Goal: Transaction & Acquisition: Purchase product/service

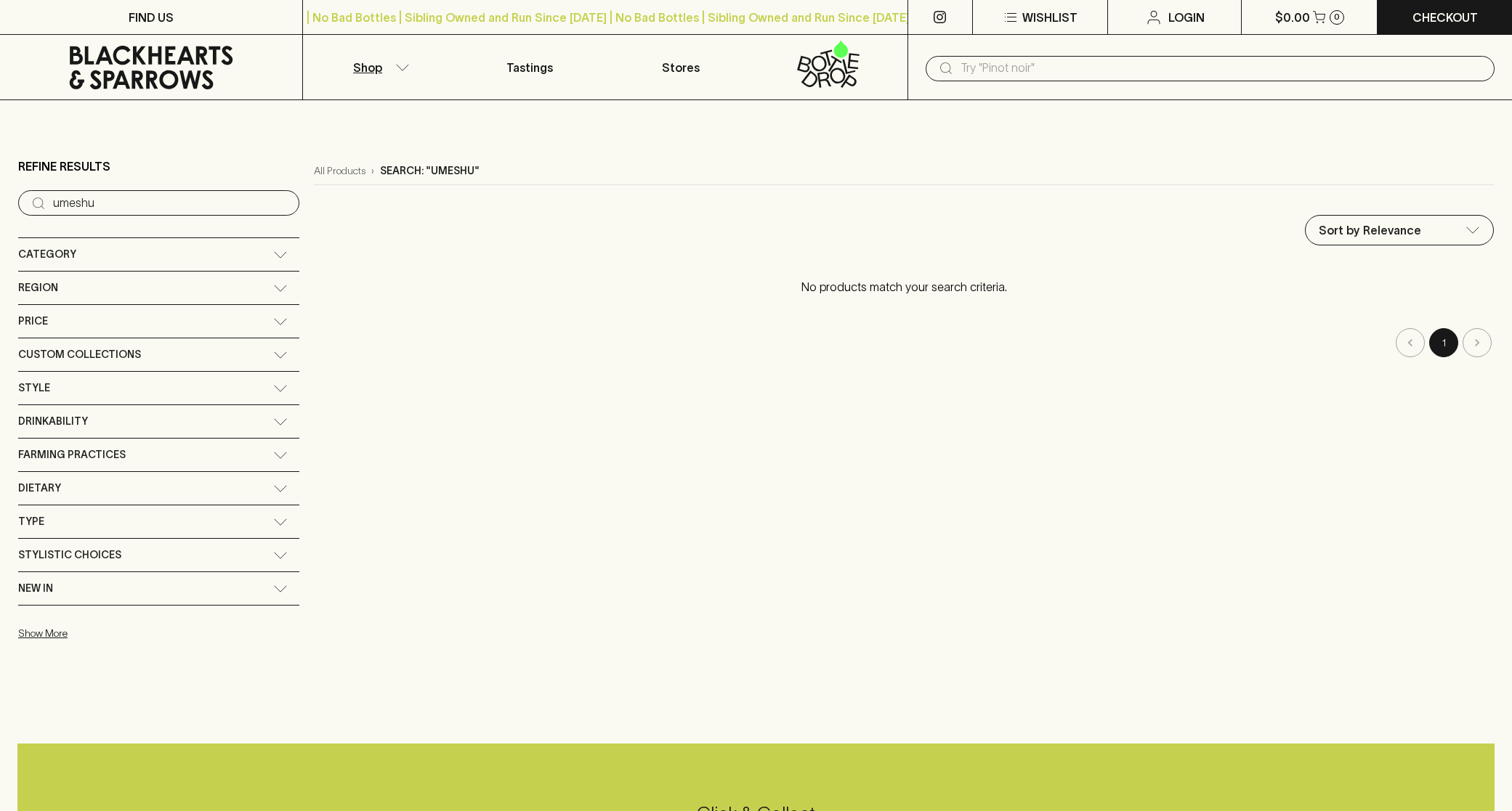
click at [121, 65] on icon at bounding box center [151, 68] width 280 height 44
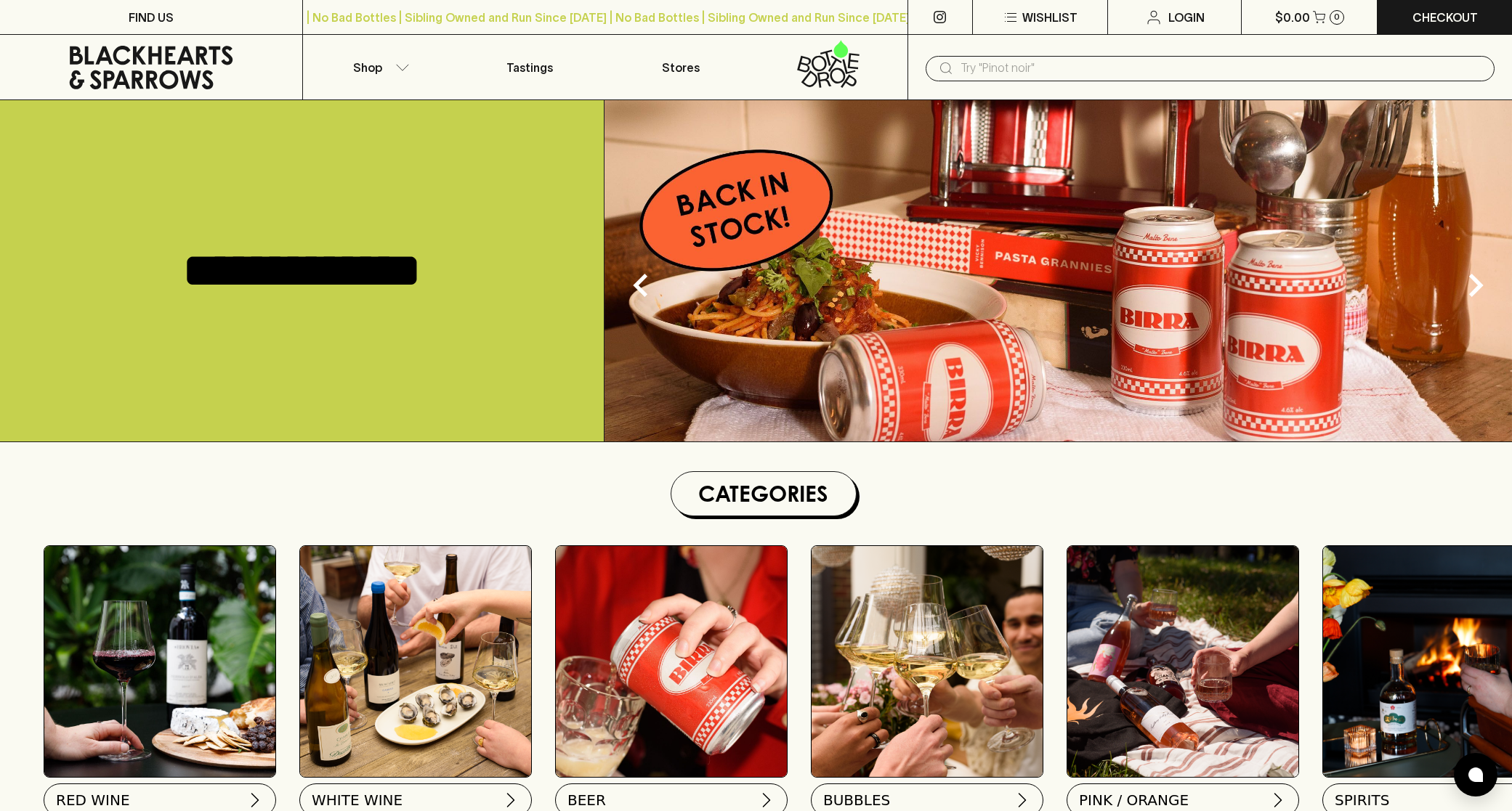
click at [995, 70] on input "text" at bounding box center [1222, 69] width 522 height 23
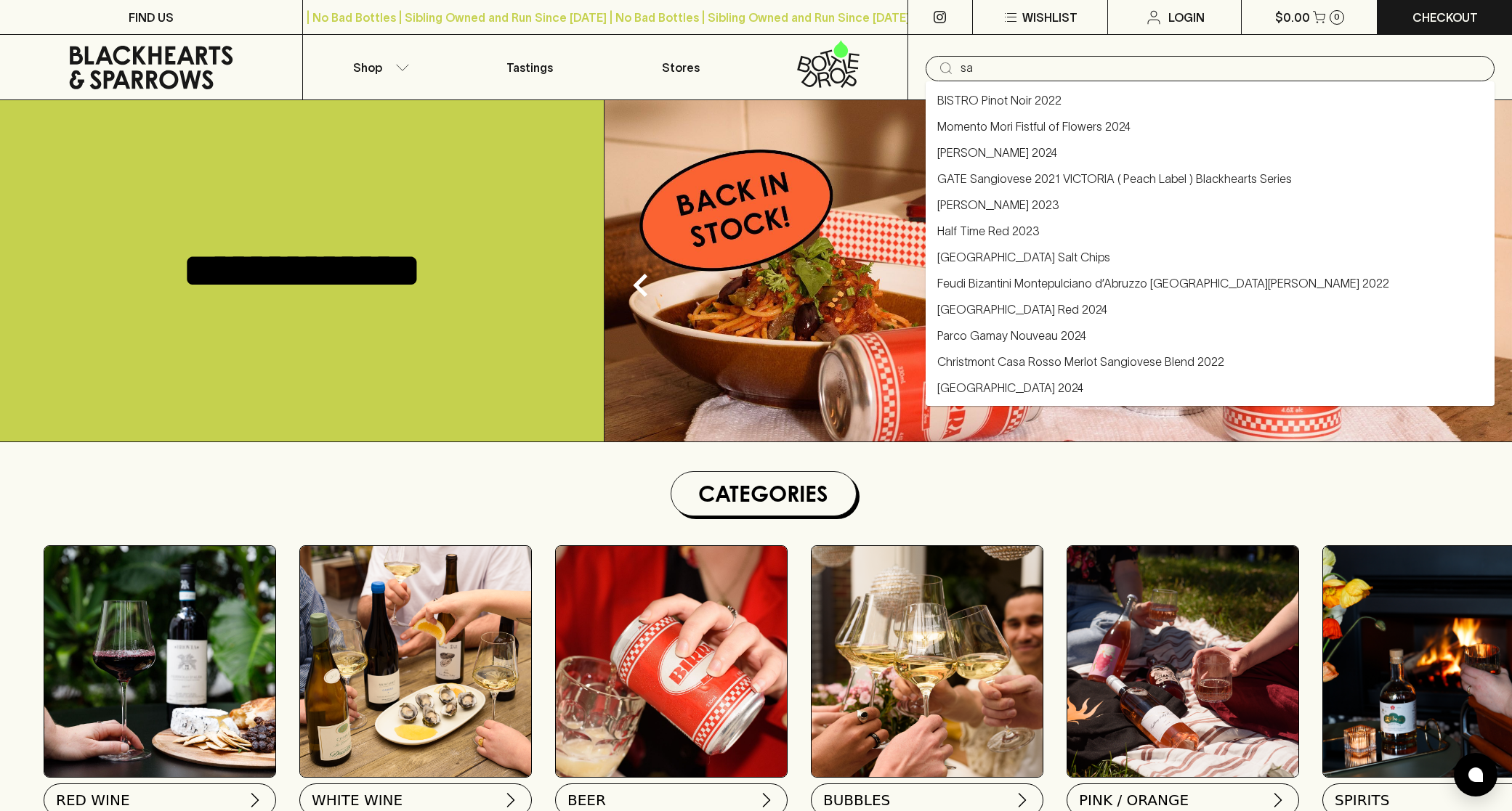
type input "s"
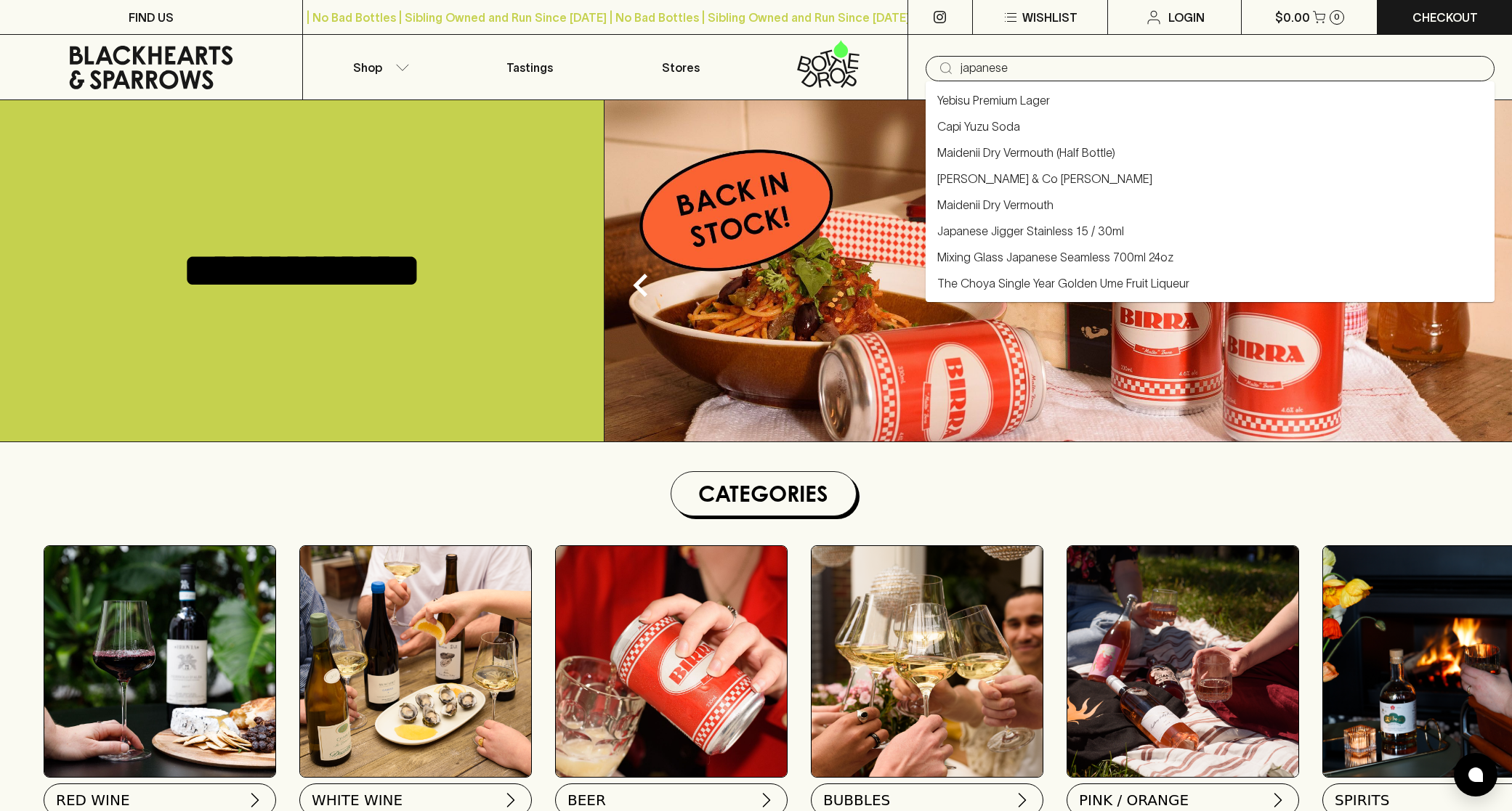
type input "japanese"
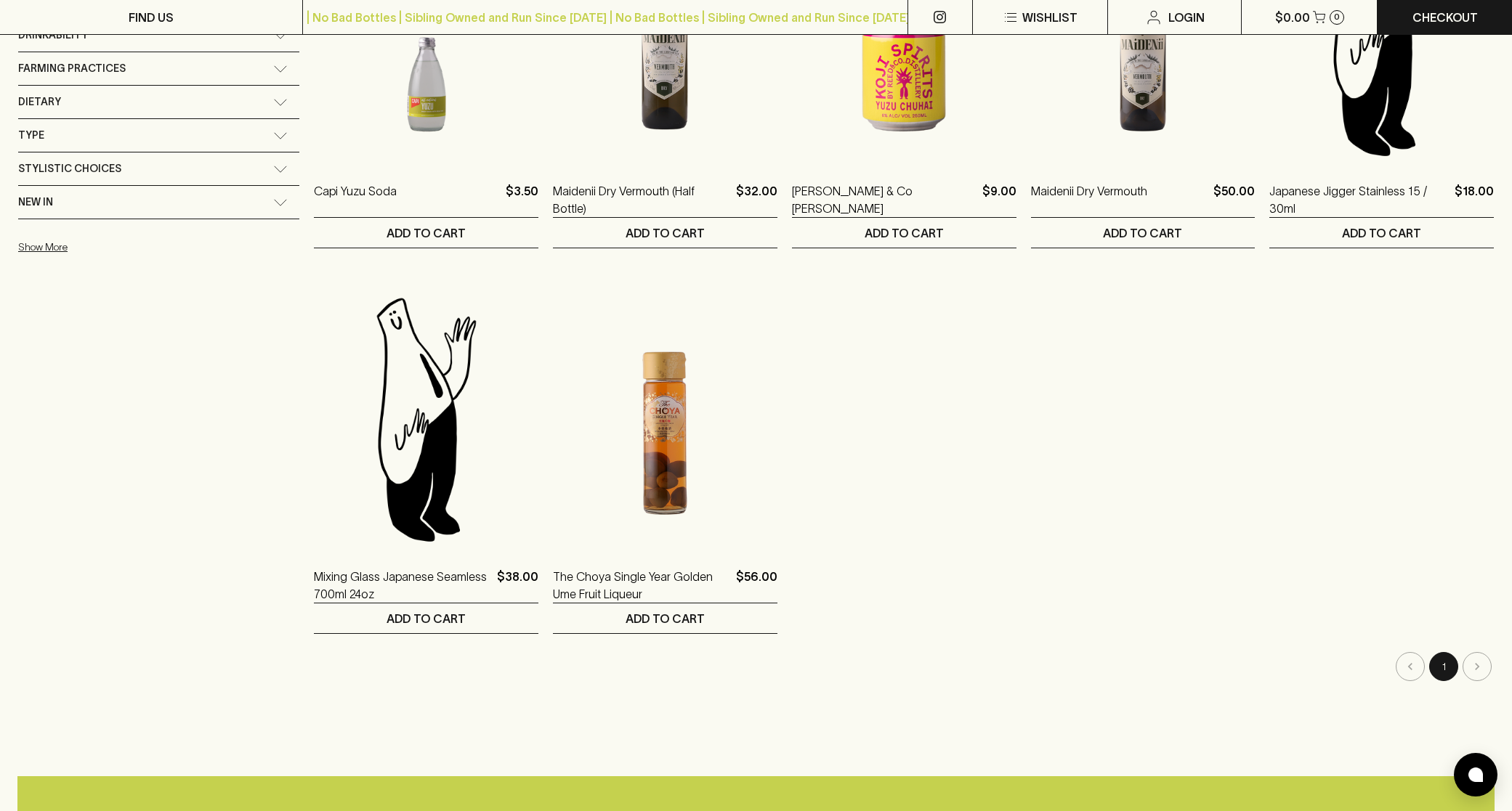
scroll to position [389, 0]
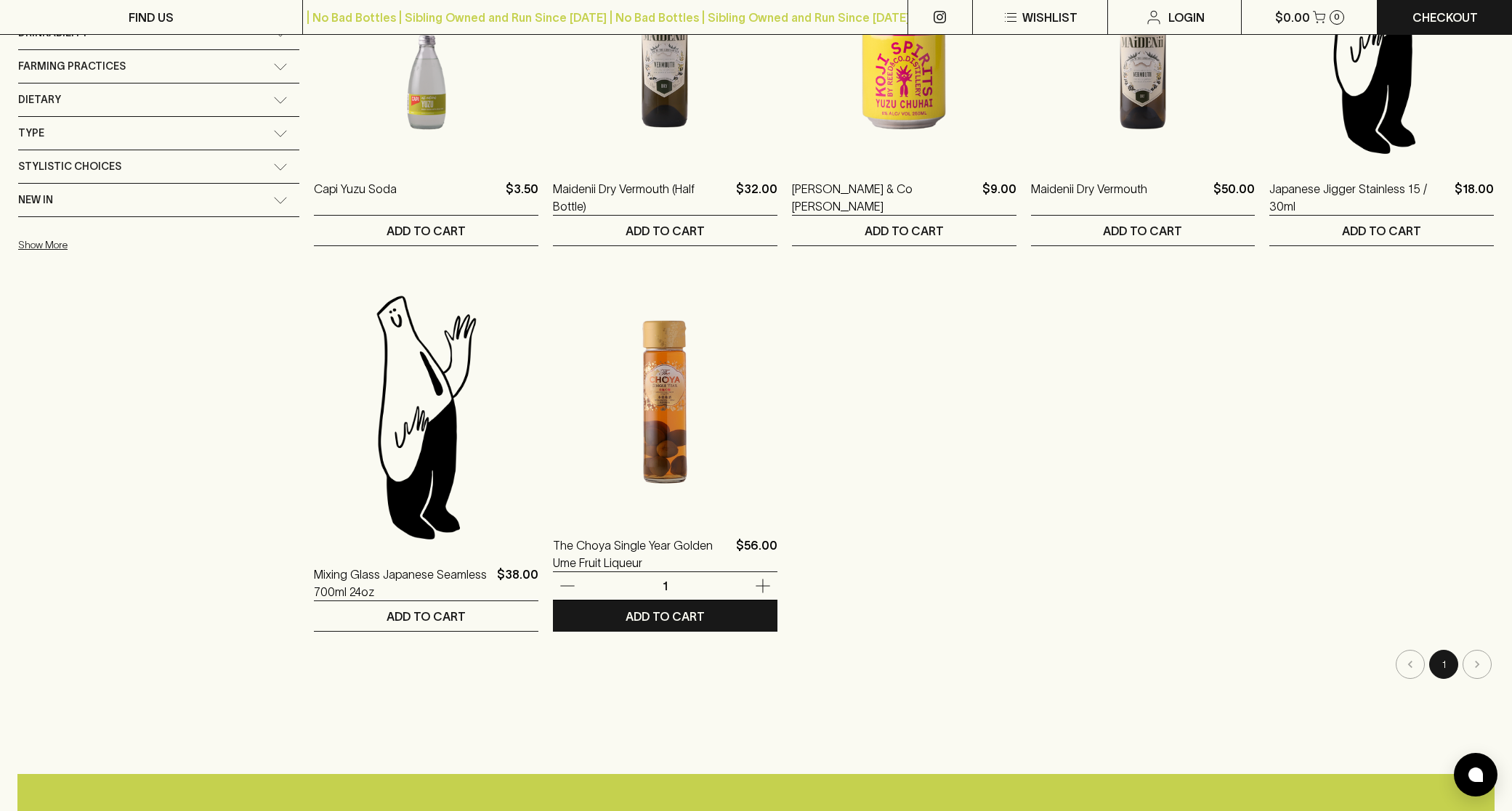
click at [607, 419] on img at bounding box center [666, 387] width 225 height 254
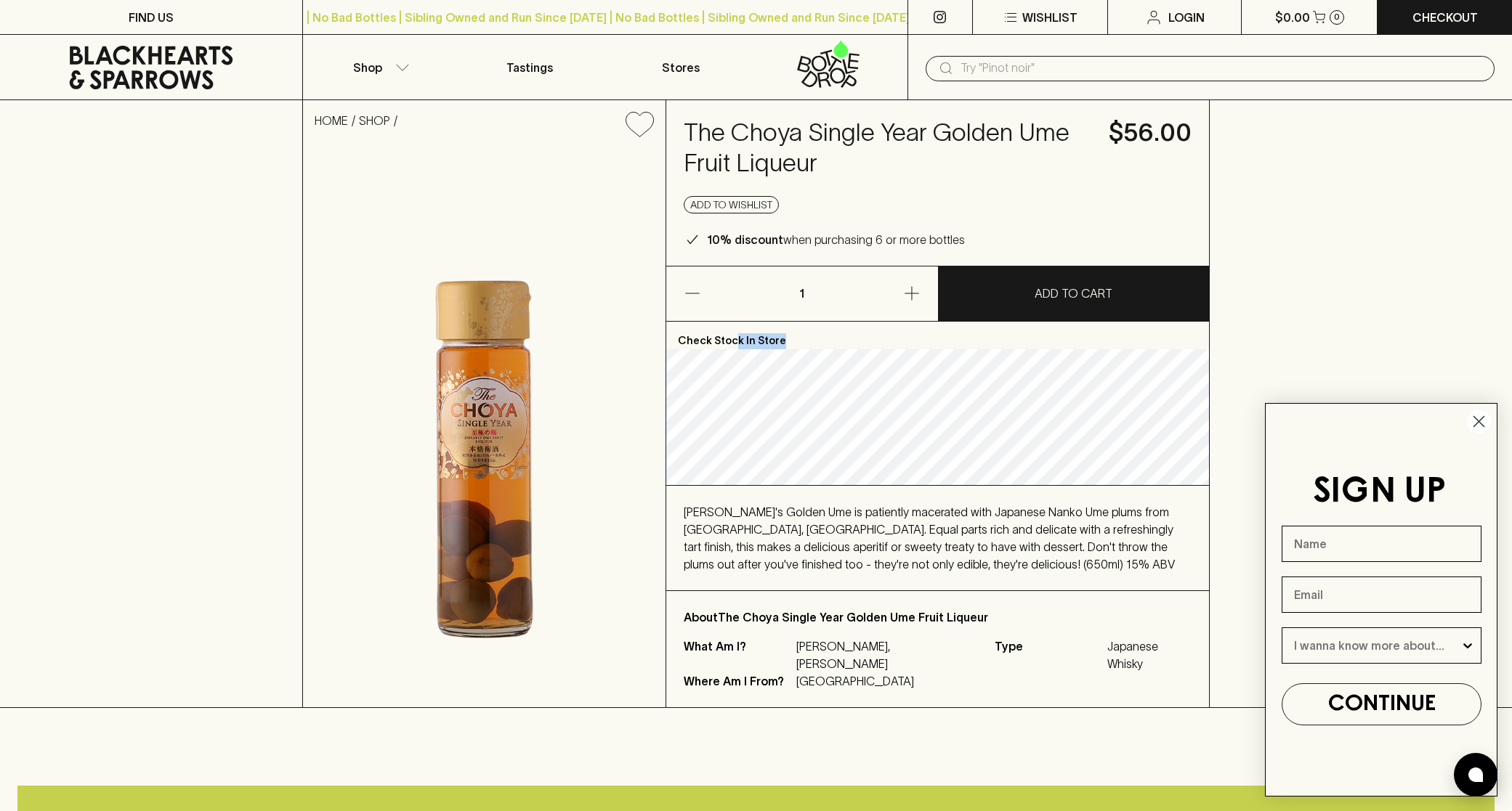
click at [233, 22] on div "FIND US | No Bad Bottles | Sibling Owned and Run Since [DATE] | No Bad Bottles …" at bounding box center [756, 820] width 1512 height 1640
click at [1011, 294] on button "ADD TO CART" at bounding box center [1073, 293] width 270 height 55
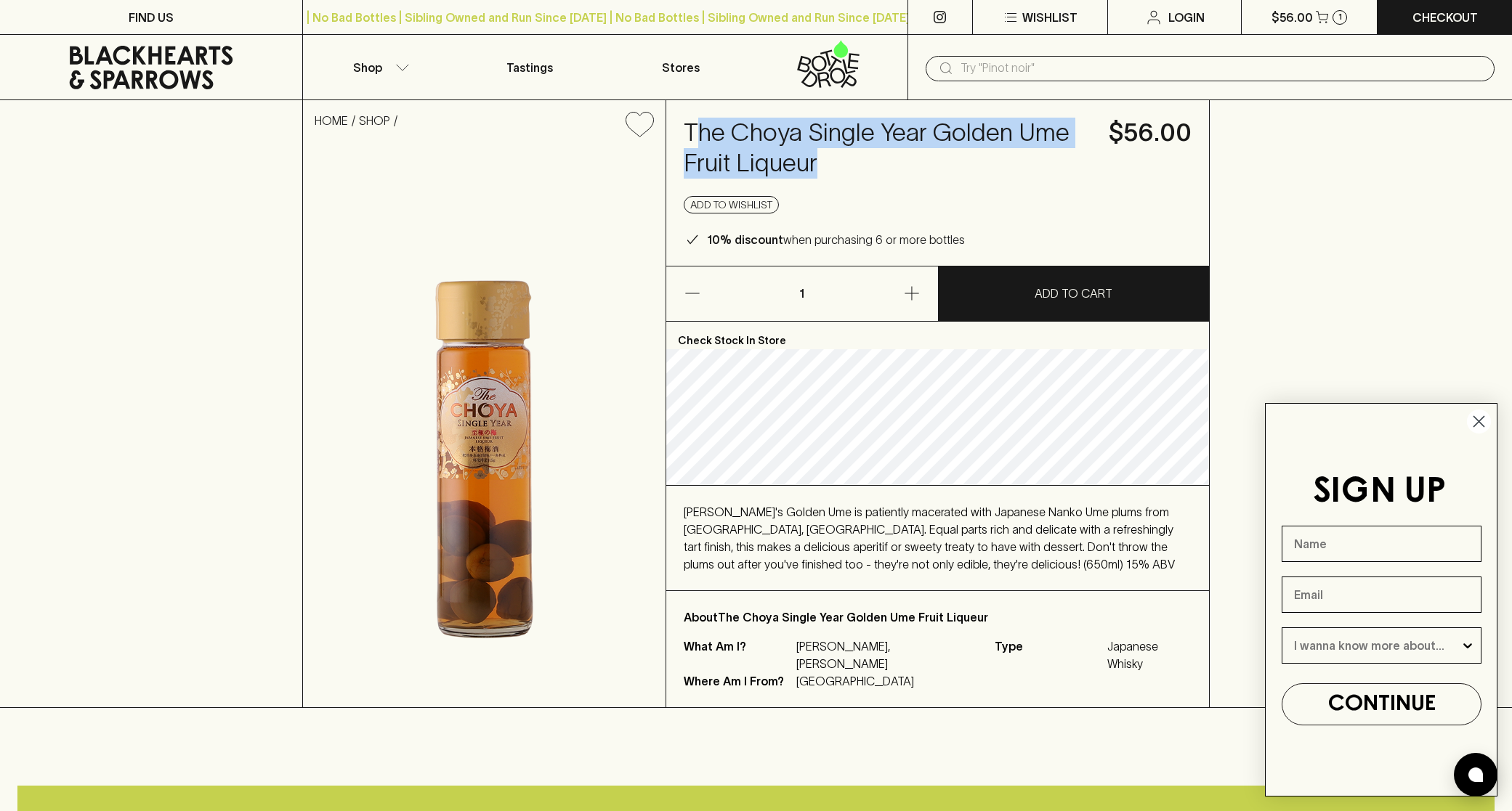
drag, startPoint x: 864, startPoint y: 173, endPoint x: 761, endPoint y: 135, distance: 109.8
click at [701, 130] on h4 "The Choya Single Year Golden Ume Fruit Liqueur" at bounding box center [887, 148] width 407 height 61
click at [833, 141] on h4 "The Choya Single Year Golden Ume Fruit Liqueur" at bounding box center [887, 148] width 407 height 61
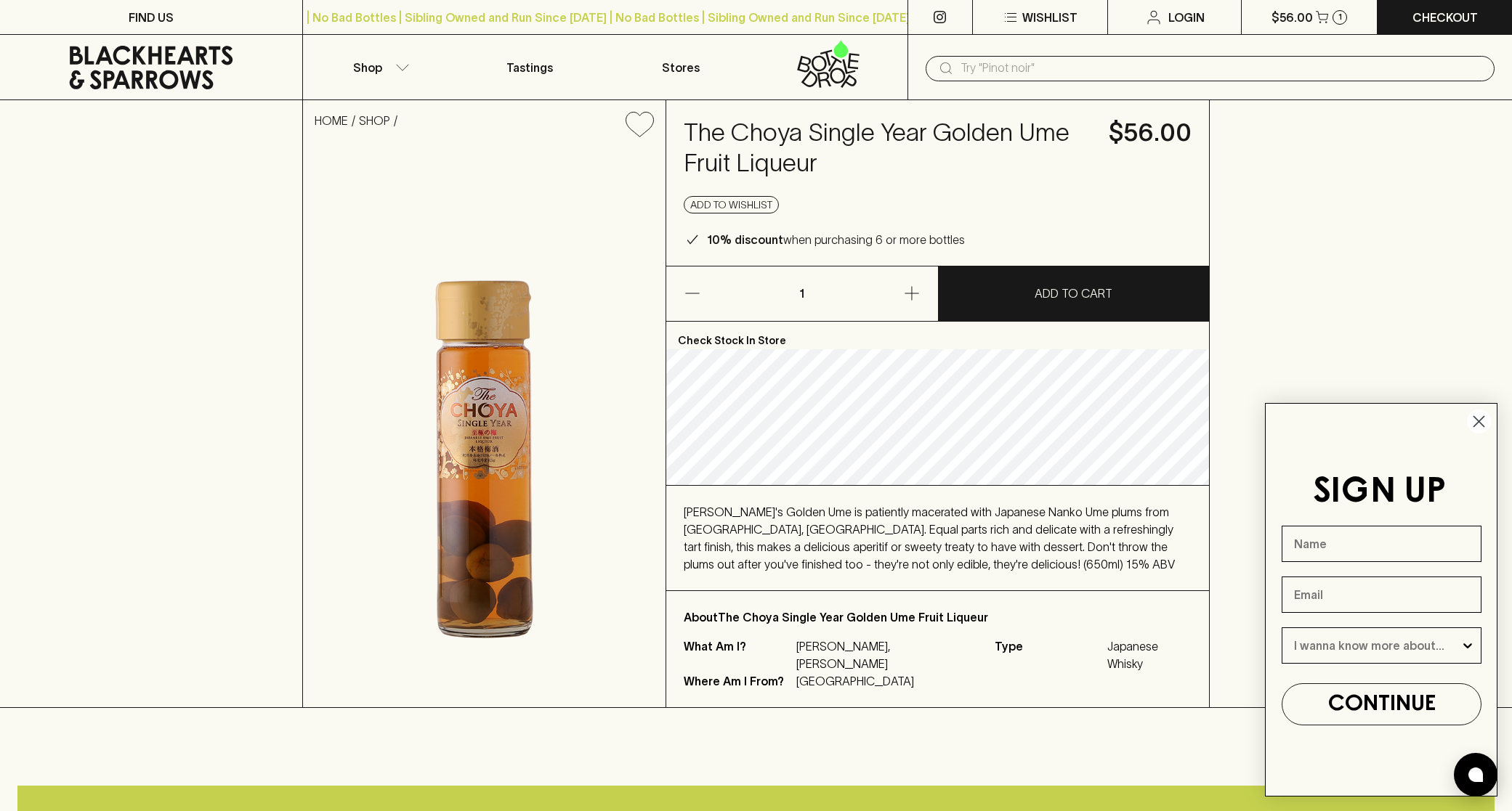
click at [1476, 425] on circle "Close dialog" at bounding box center [1478, 421] width 24 height 24
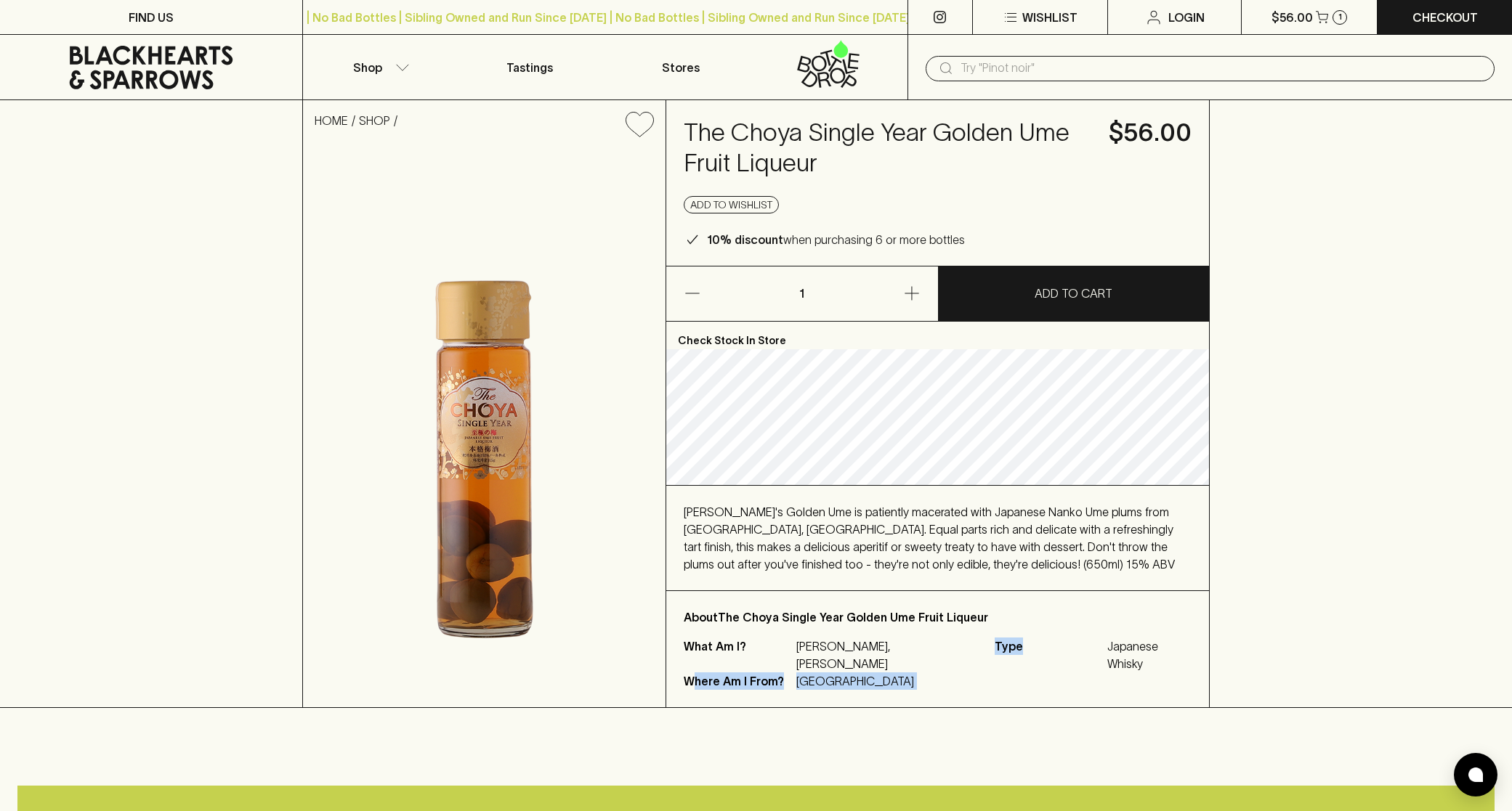
drag, startPoint x: 930, startPoint y: 667, endPoint x: 695, endPoint y: 655, distance: 235.3
click at [695, 655] on div "What Am I? [PERSON_NAME], [PERSON_NAME] Where Am I From? Japan Type Japanese Wh…" at bounding box center [938, 664] width 508 height 53
click at [701, 646] on p "What Am I?" at bounding box center [738, 655] width 109 height 35
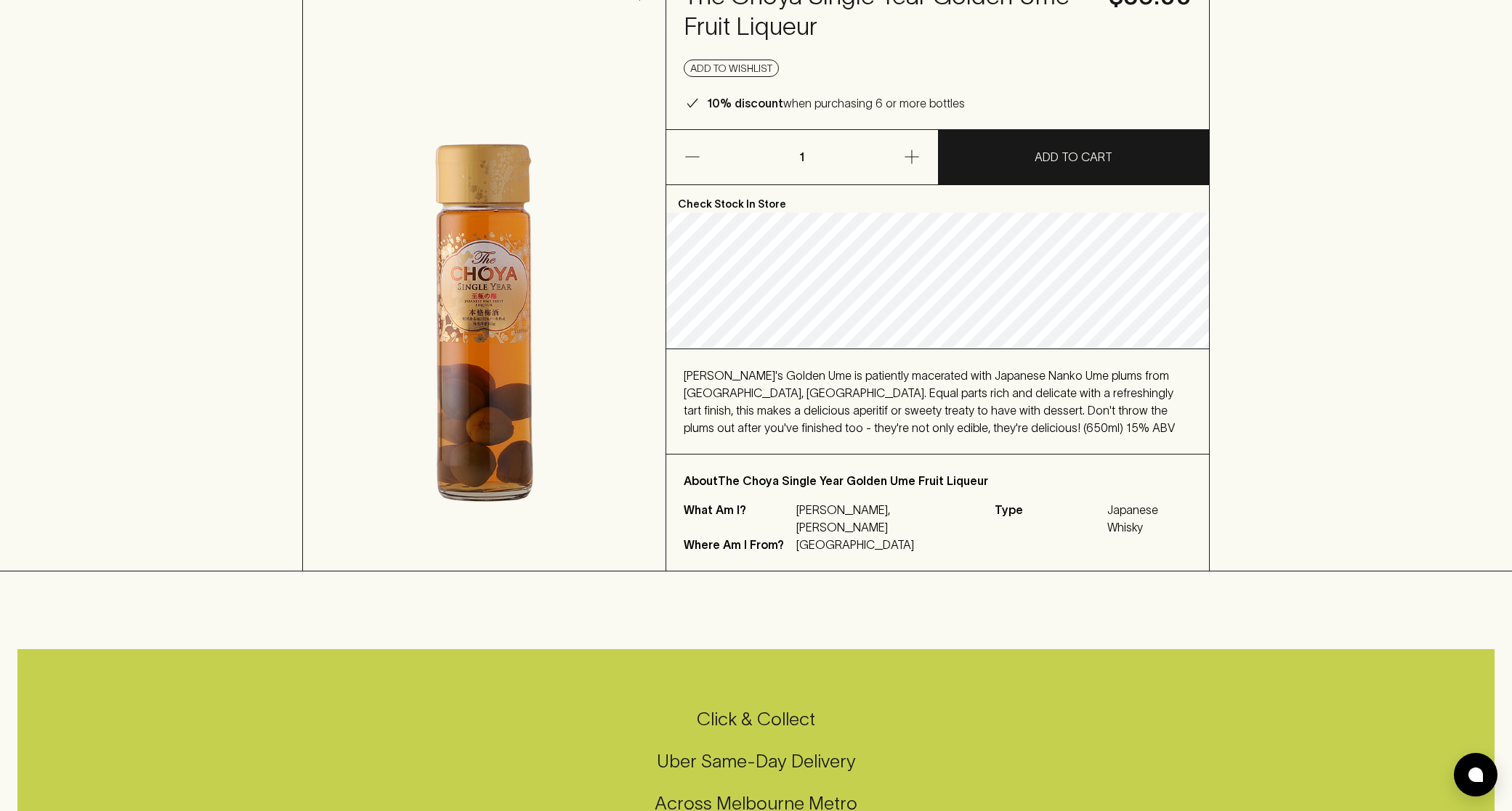
scroll to position [170, 0]
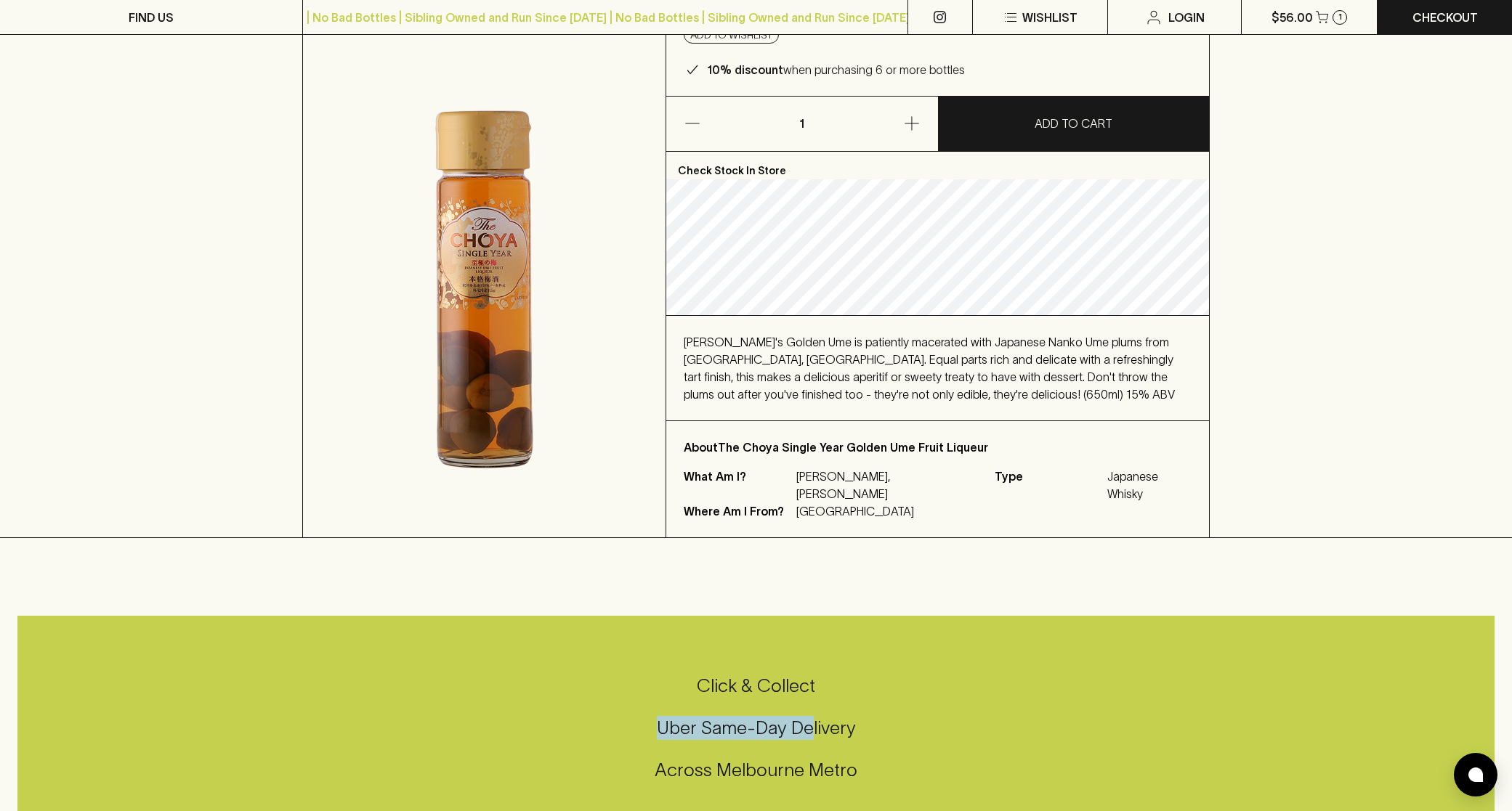
drag, startPoint x: 649, startPoint y: 715, endPoint x: 816, endPoint y: 713, distance: 167.0
click at [813, 716] on h5 "Uber Same-Day Delivery" at bounding box center [756, 728] width 1477 height 24
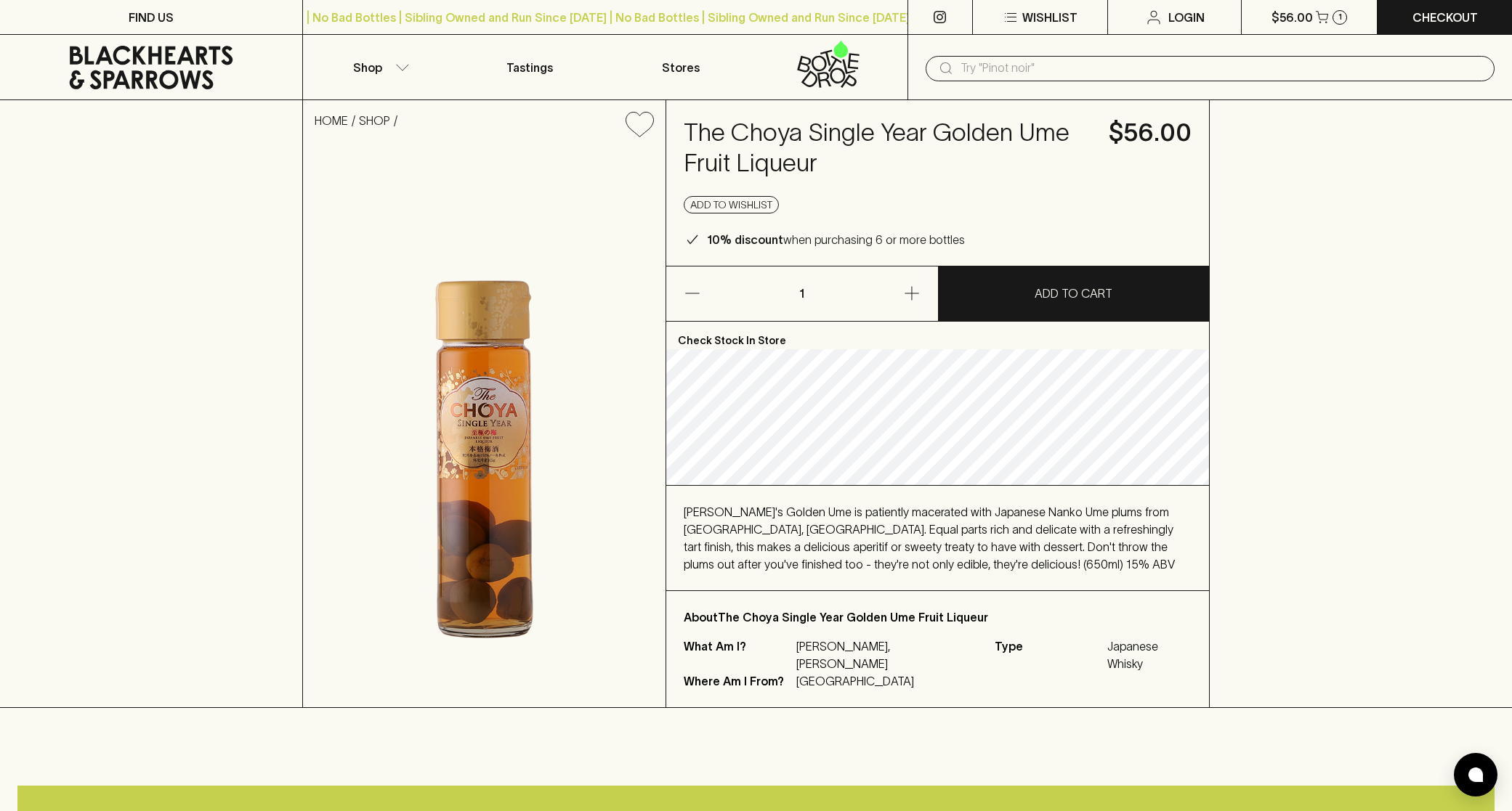
scroll to position [2, 0]
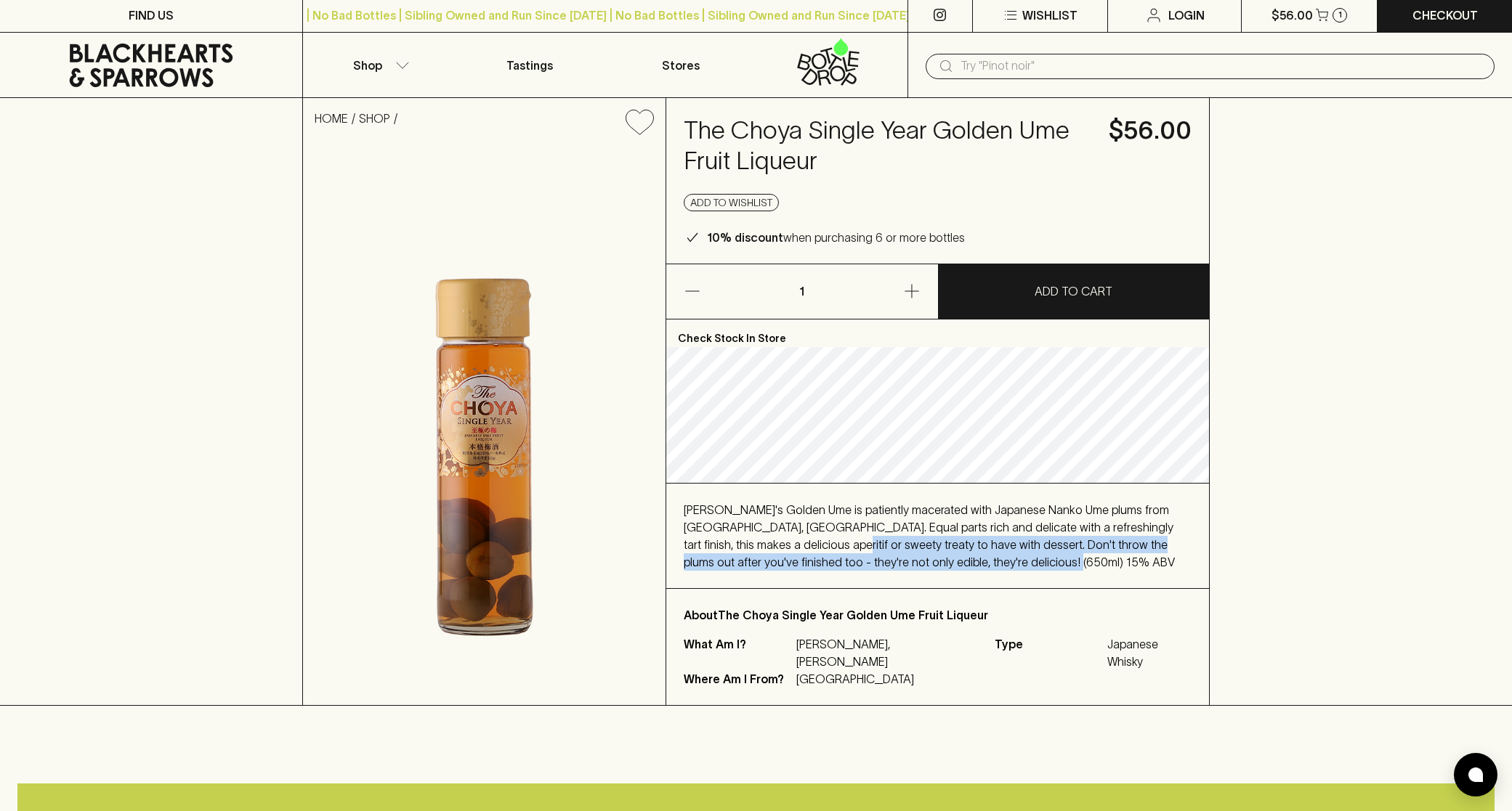
drag, startPoint x: 916, startPoint y: 562, endPoint x: 800, endPoint y: 538, distance: 118.5
click at [800, 538] on div "[PERSON_NAME]'s Golden Ume is patiently macerated with Japanese Nanko Ume plums…" at bounding box center [938, 536] width 508 height 70
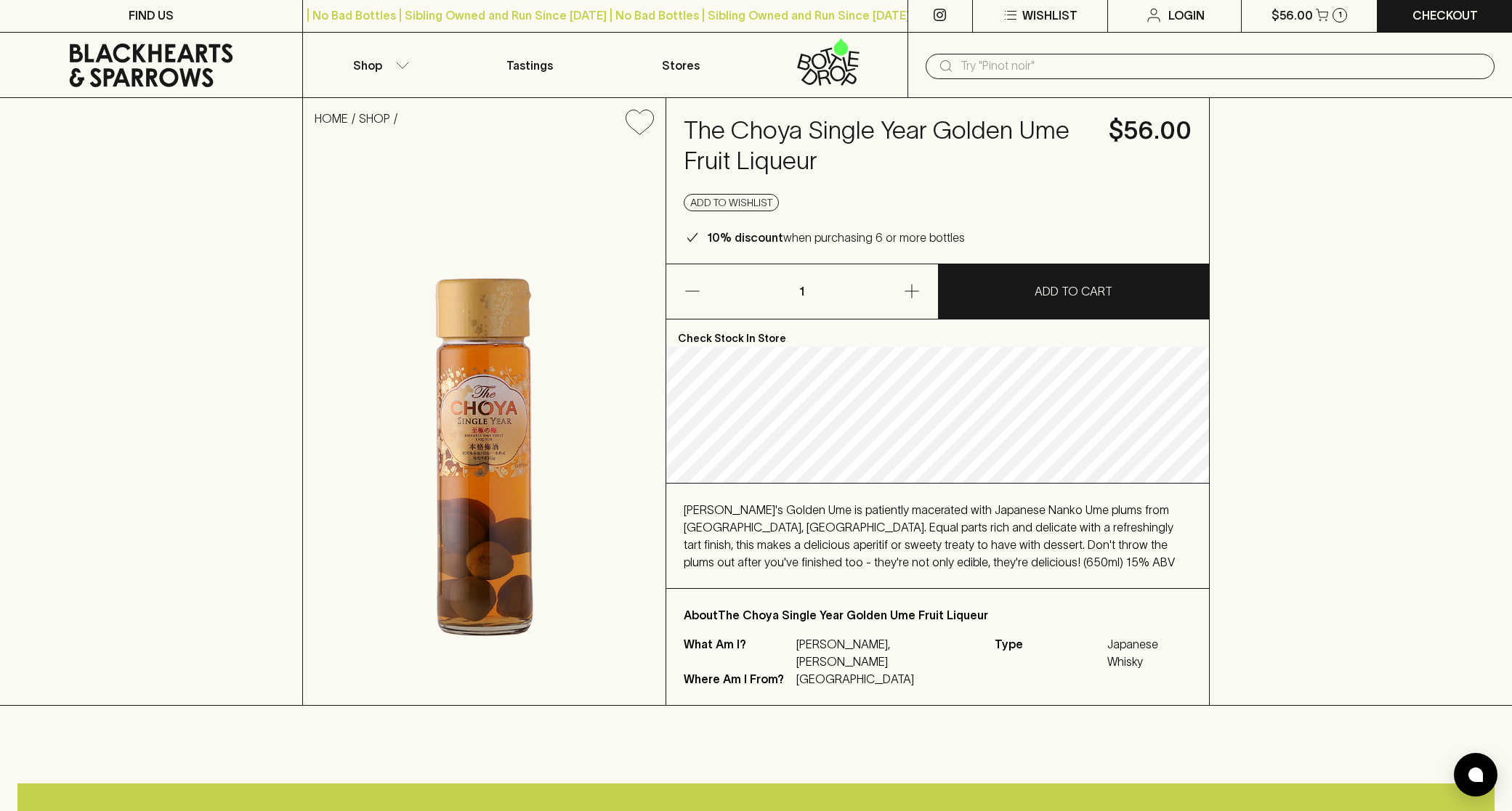
drag, startPoint x: 873, startPoint y: 536, endPoint x: 944, endPoint y: 564, distance: 76.3
click at [874, 536] on div "[PERSON_NAME]'s Golden Ume is patiently macerated with Japanese Nanko Ume plums…" at bounding box center [938, 536] width 508 height 70
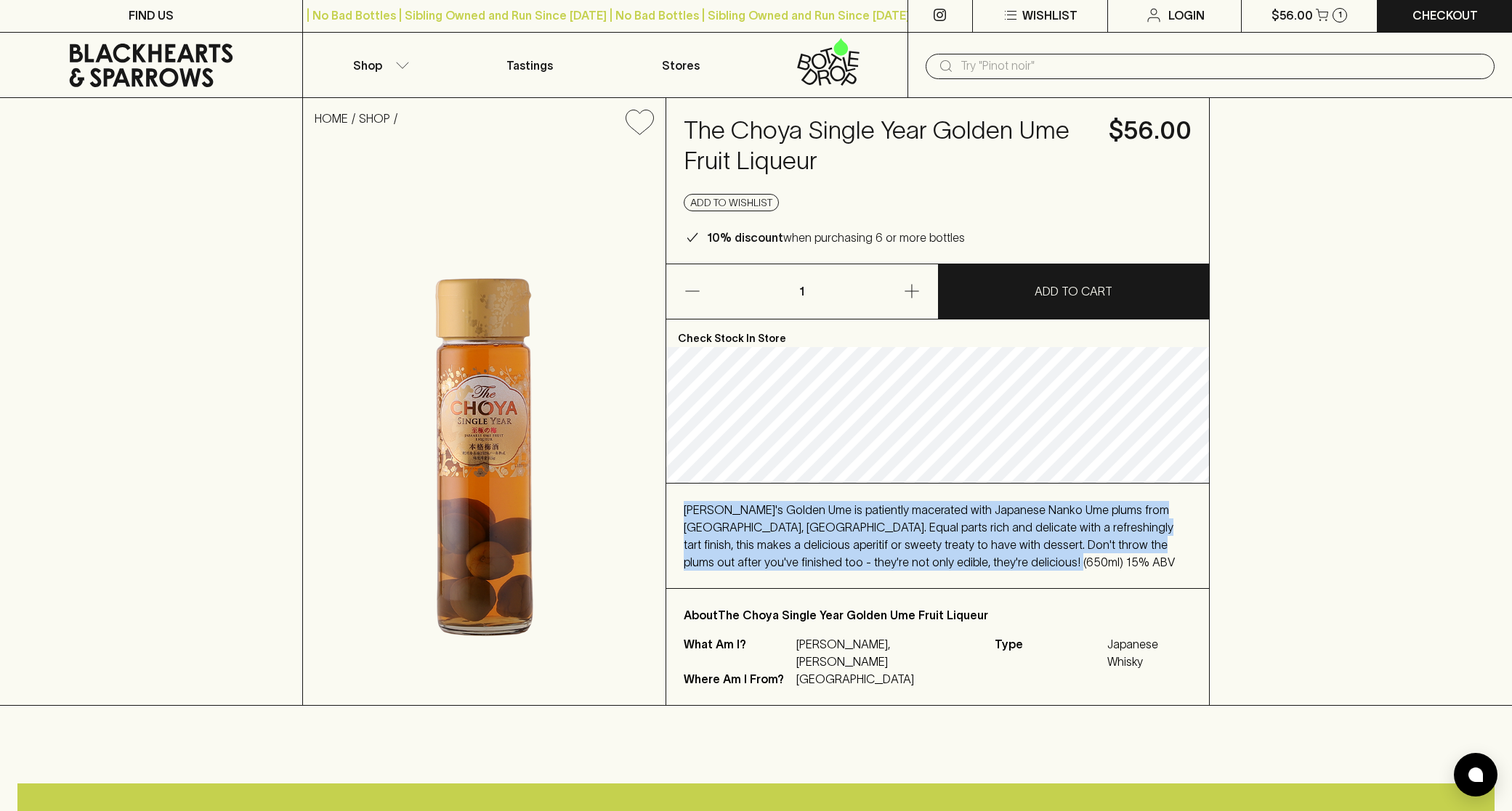
drag, startPoint x: 937, startPoint y: 562, endPoint x: 686, endPoint y: 507, distance: 257.0
click at [686, 507] on div "[PERSON_NAME]'s Golden Ume is patiently macerated with Japanese Nanko Ume plums…" at bounding box center [938, 536] width 508 height 70
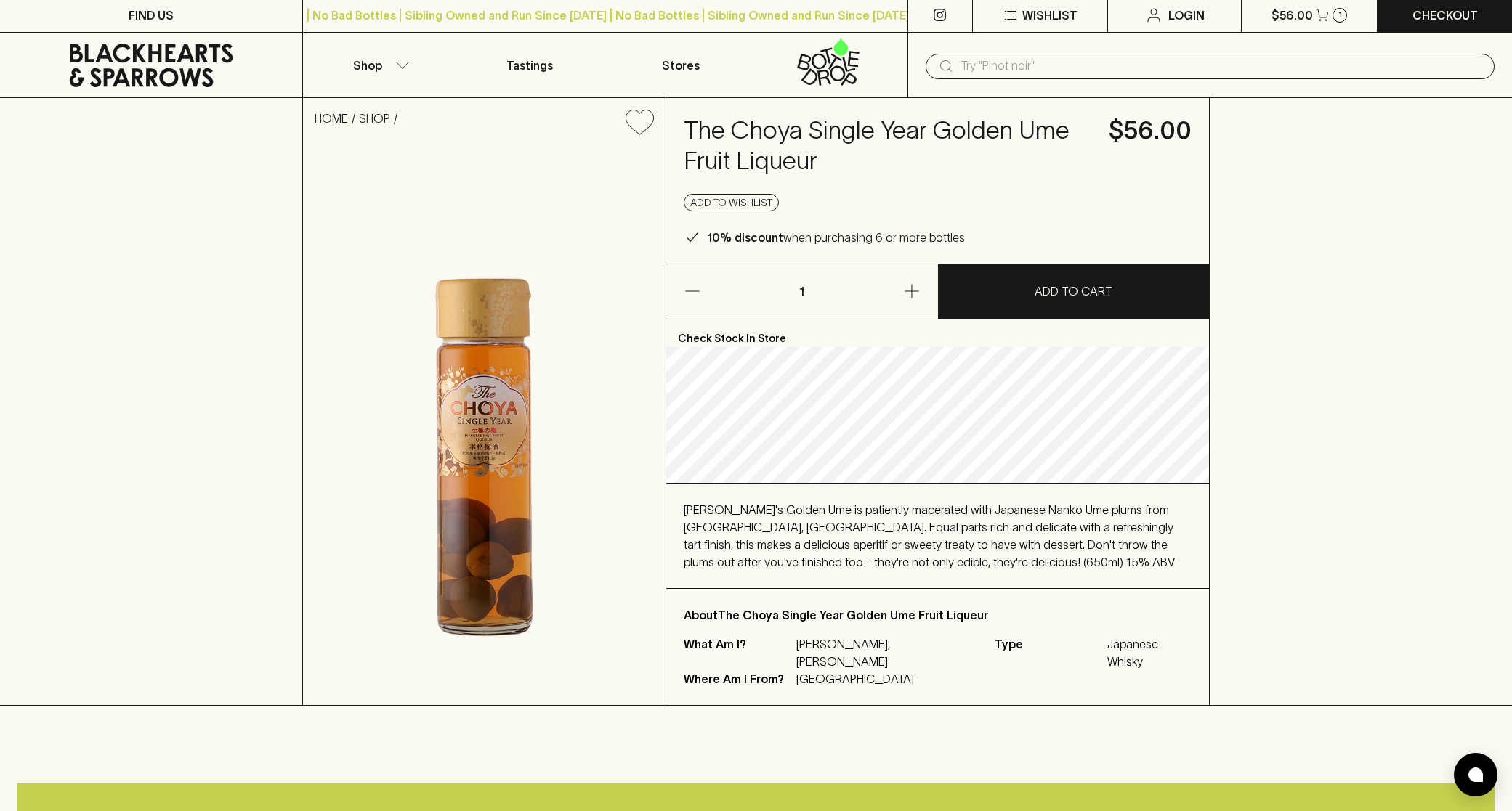
click at [741, 516] on div "[PERSON_NAME]'s Golden Ume is patiently macerated with Japanese Nanko Ume plums…" at bounding box center [938, 536] width 508 height 70
